Goal: Task Accomplishment & Management: Complete application form

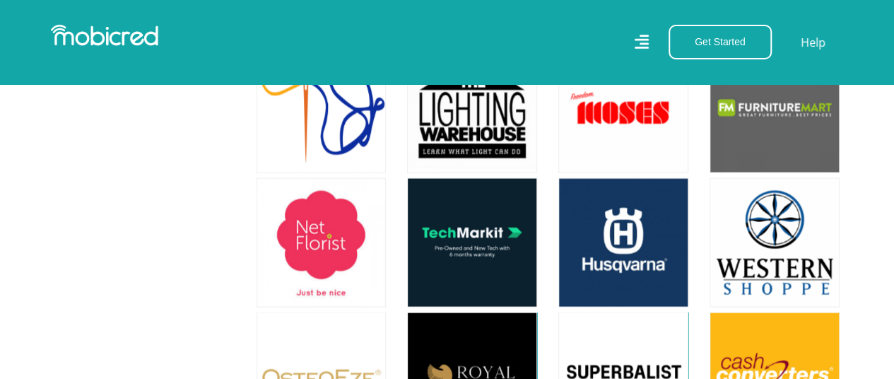
scroll to position [4171, 0]
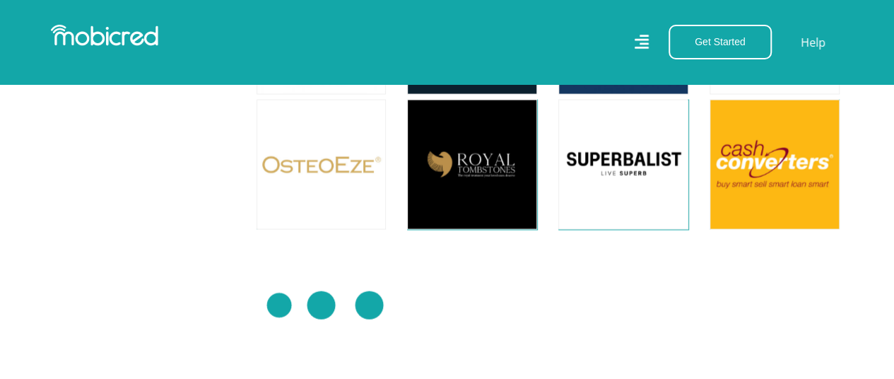
drag, startPoint x: 211, startPoint y: 423, endPoint x: 134, endPoint y: 223, distance: 214.1
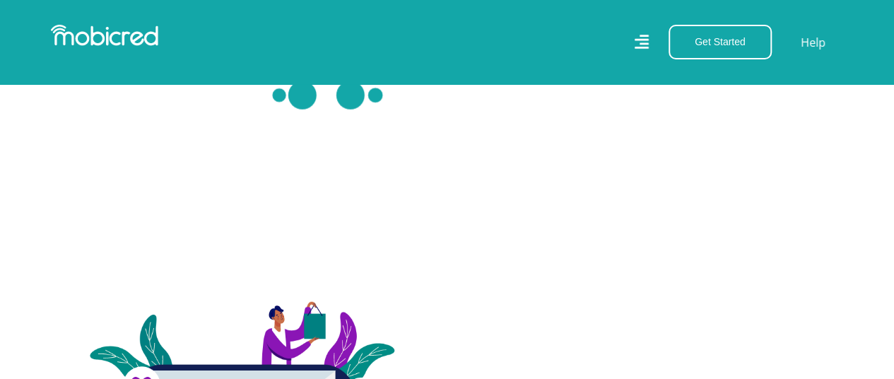
scroll to position [4383, 0]
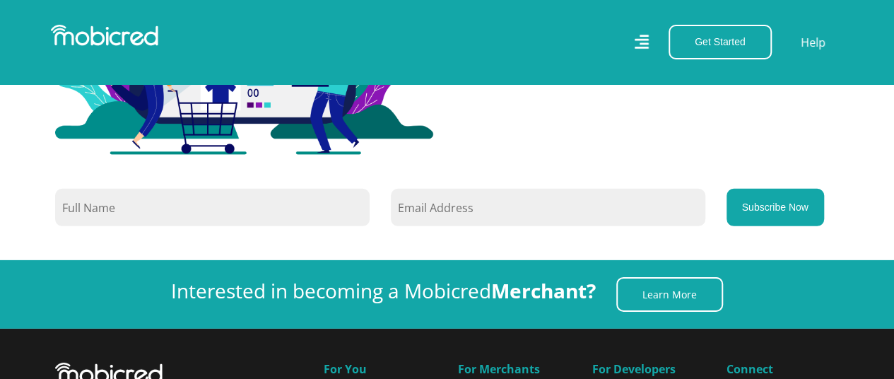
scroll to position [4779, 0]
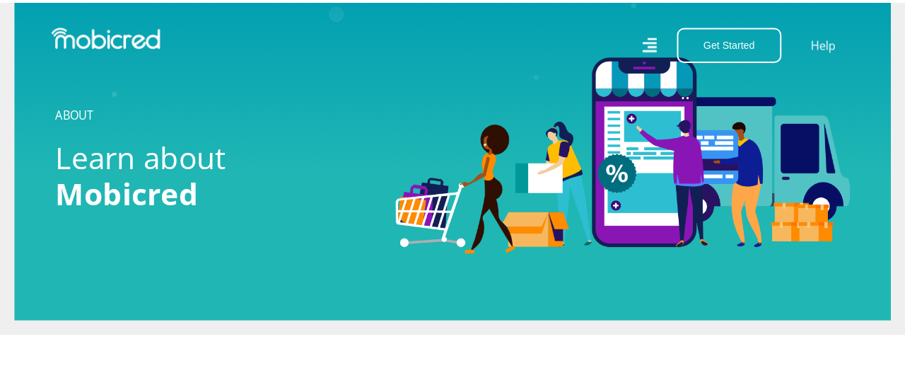
scroll to position [28, 0]
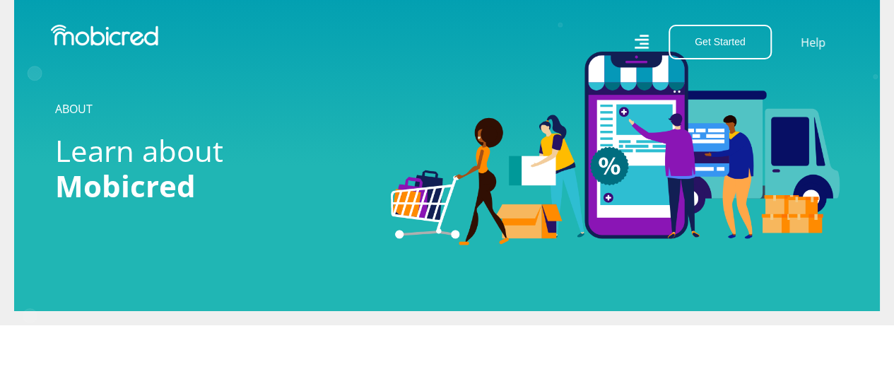
click at [642, 47] on icon at bounding box center [641, 42] width 14 height 21
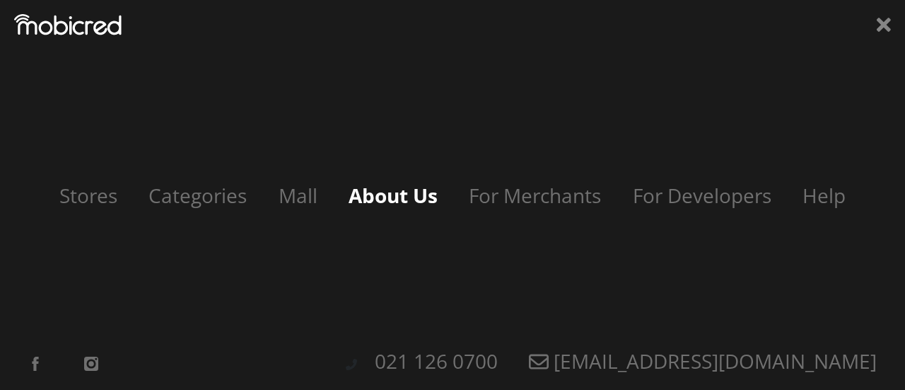
click at [379, 203] on link "About Us" at bounding box center [392, 195] width 117 height 27
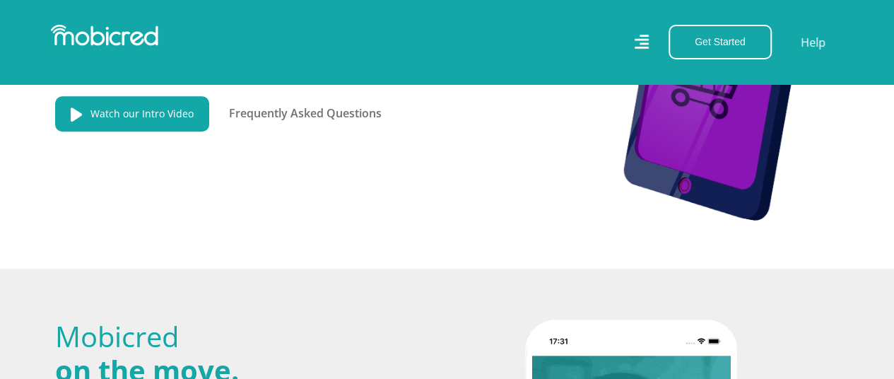
scroll to position [368, 0]
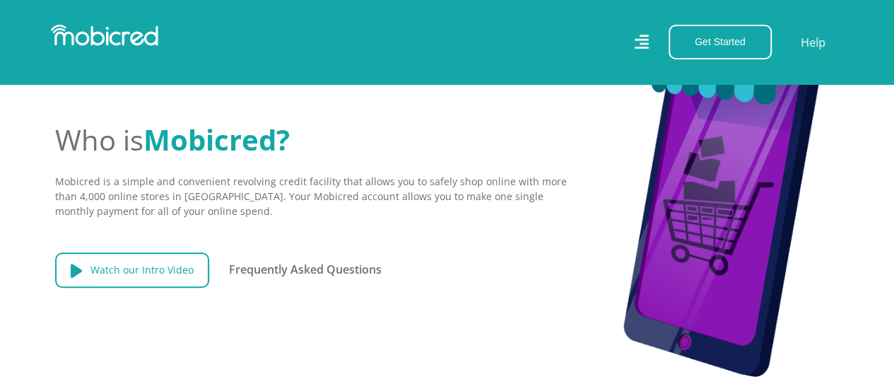
click at [106, 272] on link "Watch our Intro Video" at bounding box center [132, 269] width 154 height 35
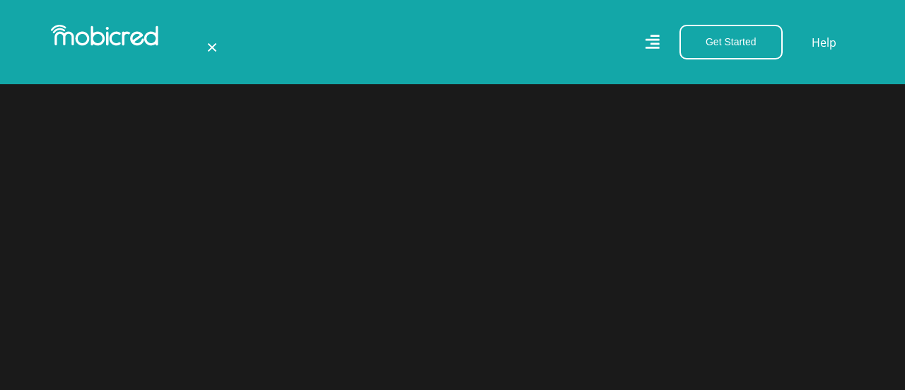
click at [208, 46] on span "×" at bounding box center [211, 46] width 11 height 27
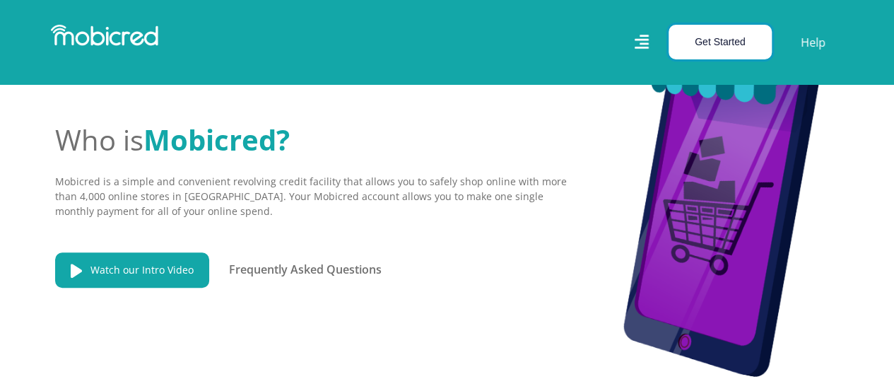
click at [725, 40] on button "Get Started" at bounding box center [720, 42] width 103 height 35
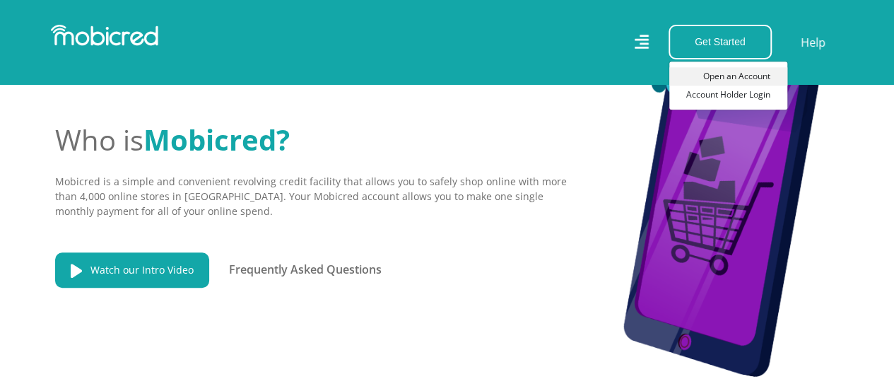
click at [711, 76] on link "Open an Account" at bounding box center [728, 76] width 118 height 18
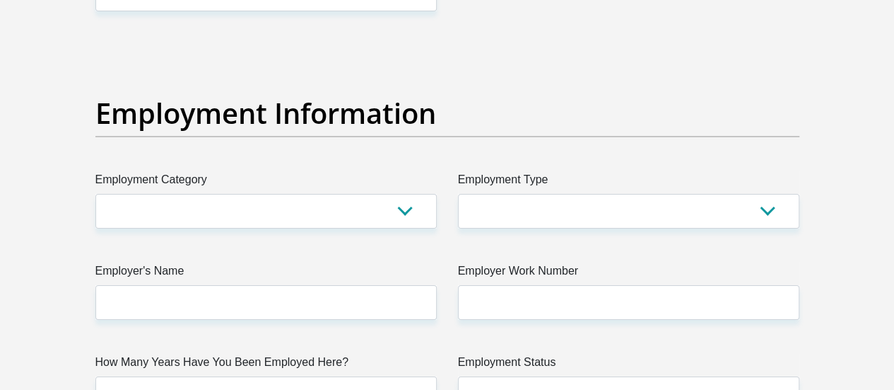
scroll to position [2554, 0]
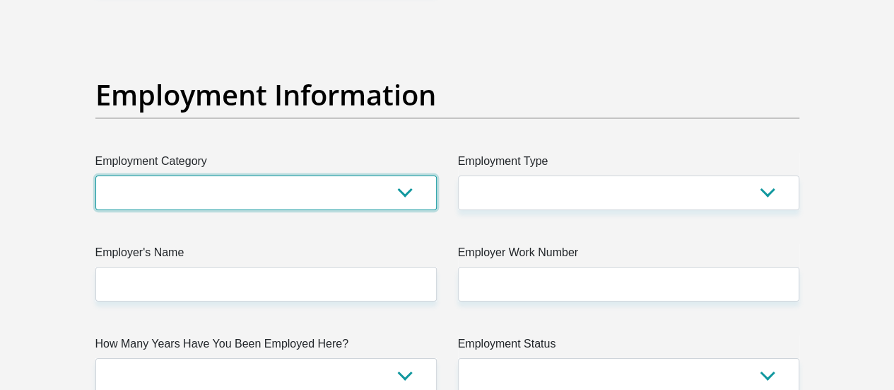
click at [404, 175] on select "AGRICULTURE ALCOHOL & TOBACCO CONSTRUCTION MATERIALS METALLURGY EQUIPMENT FOR R…" at bounding box center [265, 192] width 341 height 35
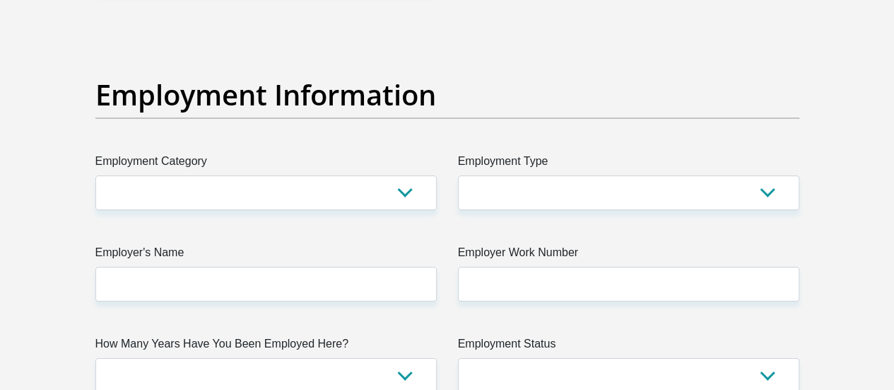
click at [409, 78] on div "Employment Information" at bounding box center [447, 115] width 725 height 75
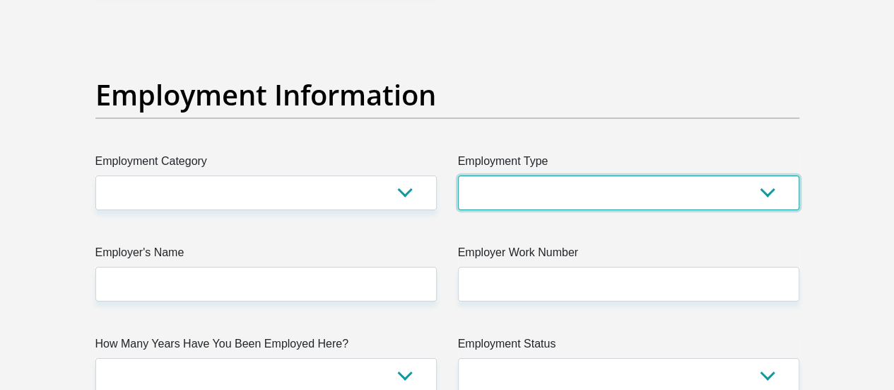
click at [771, 175] on select "College/Lecturer Craft Seller Creative Driver Executive Farmer Forces - Non Com…" at bounding box center [628, 192] width 341 height 35
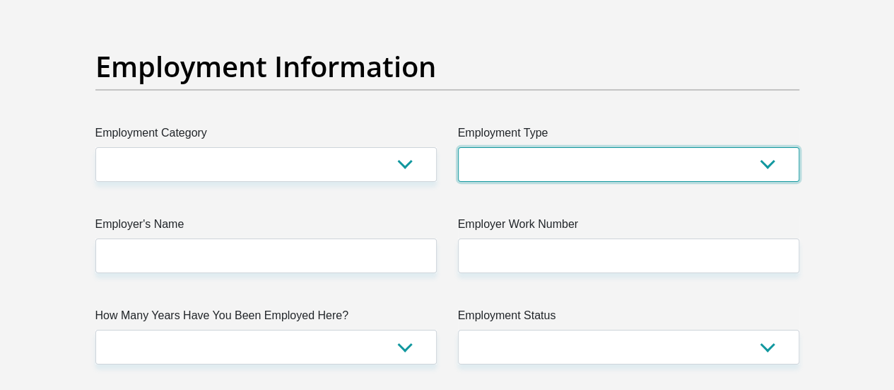
click at [775, 147] on select "College/Lecturer Craft Seller Creative Driver Executive Farmer Forces - Non Com…" at bounding box center [628, 164] width 341 height 35
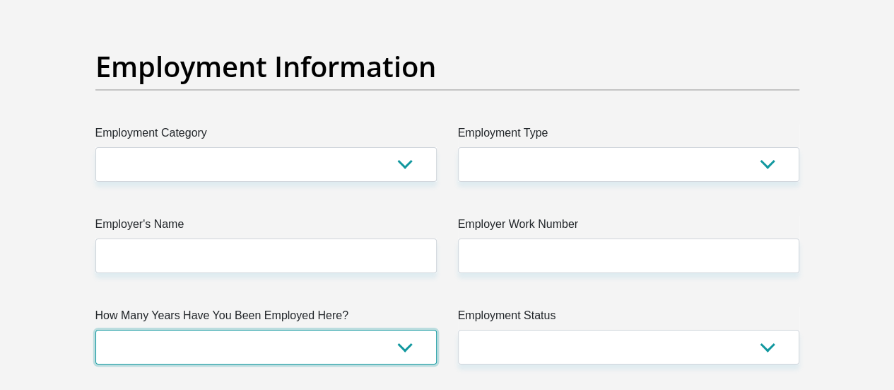
click at [404, 329] on select "less than 1 year 1-3 years 3-5 years 5+ years" at bounding box center [265, 346] width 341 height 35
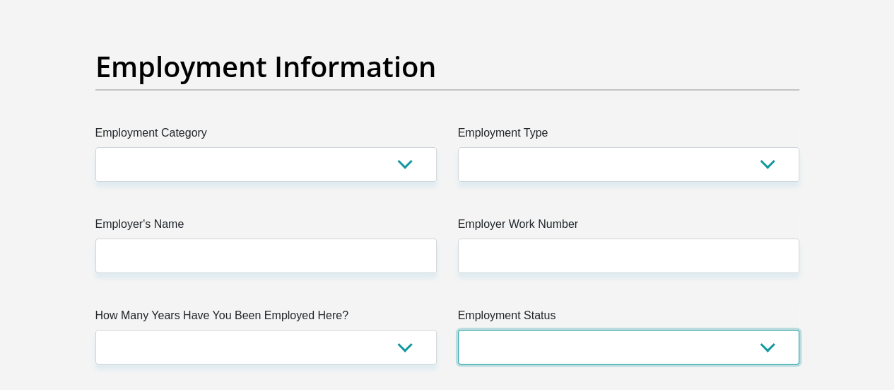
click at [767, 329] on select "Permanent/Full-time Part-time/Casual Contract Worker Self-Employed Housewife Re…" at bounding box center [628, 346] width 341 height 35
select select "1"
click at [458, 329] on select "Permanent/Full-time Part-time/Casual Contract Worker Self-Employed Housewife Re…" at bounding box center [628, 346] width 341 height 35
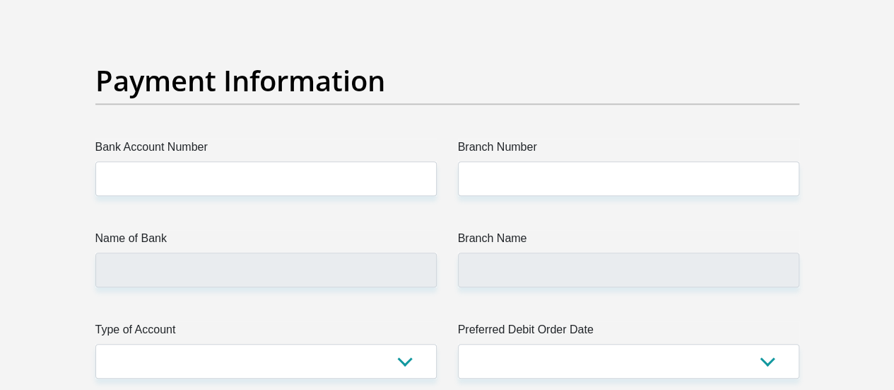
scroll to position [3289, 0]
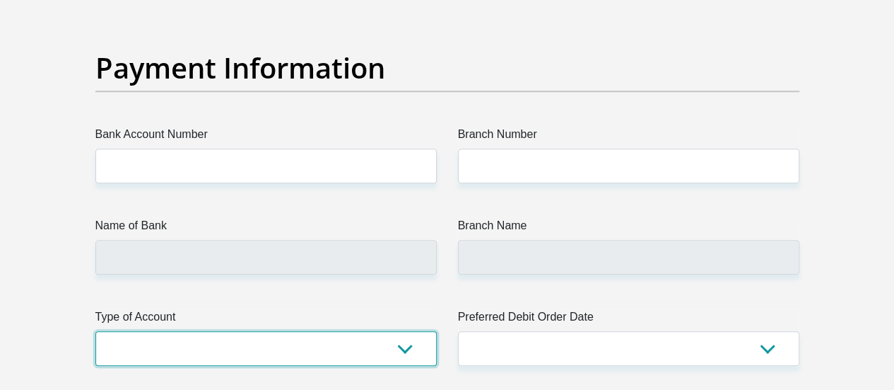
click at [408, 331] on select "Cheque Savings" at bounding box center [265, 348] width 341 height 35
select select "CUR"
click at [95, 331] on select "Cheque Savings" at bounding box center [265, 348] width 341 height 35
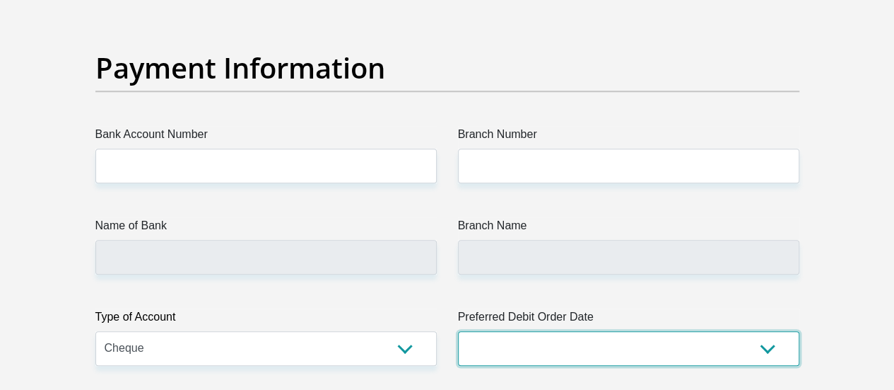
click at [775, 331] on select "1st 2nd 3rd 4th 5th 7th 18th 19th 20th 21st 22nd 23rd 24th 25th 26th 27th 28th …" at bounding box center [628, 348] width 341 height 35
select select "27"
click at [458, 331] on select "1st 2nd 3rd 4th 5th 7th 18th 19th 20th 21st 22nd 23rd 24th 25th 26th 27th 28th …" at bounding box center [628, 348] width 341 height 35
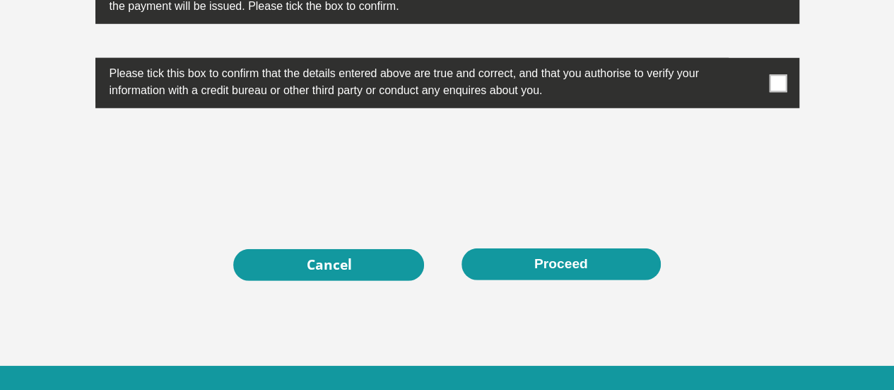
scroll to position [4678, 0]
